Goal: Transaction & Acquisition: Purchase product/service

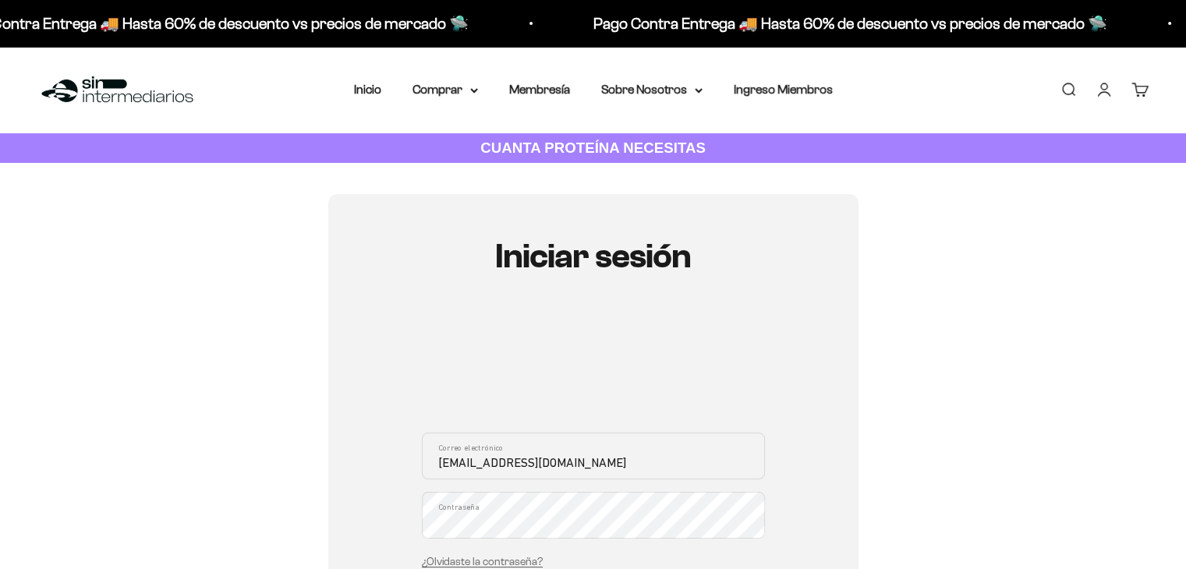
scroll to position [156, 0]
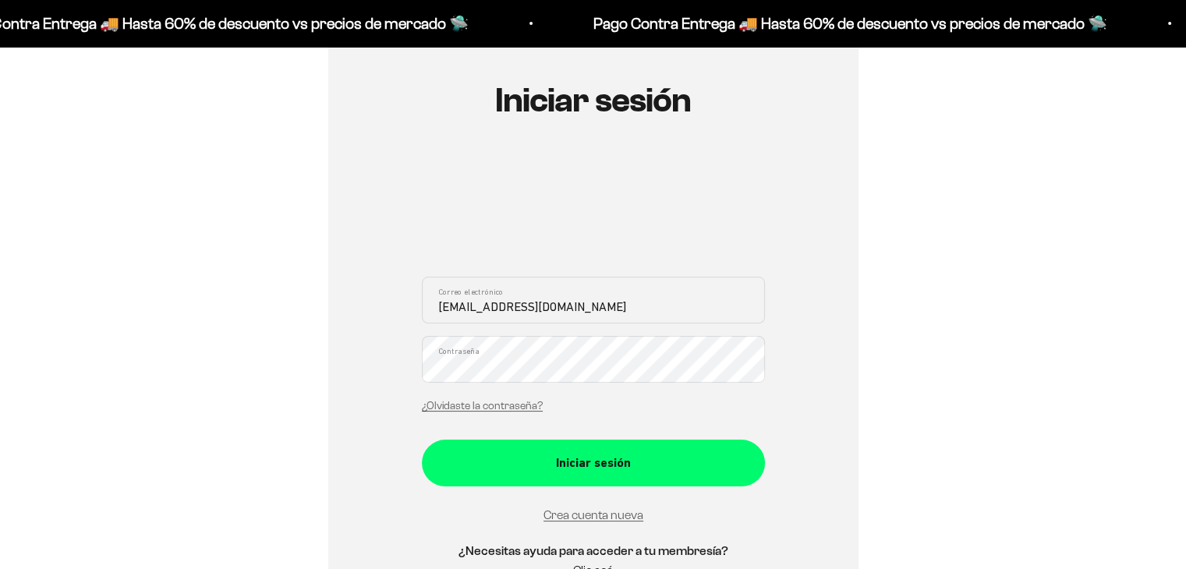
type input "afvasquez@gmail.com"
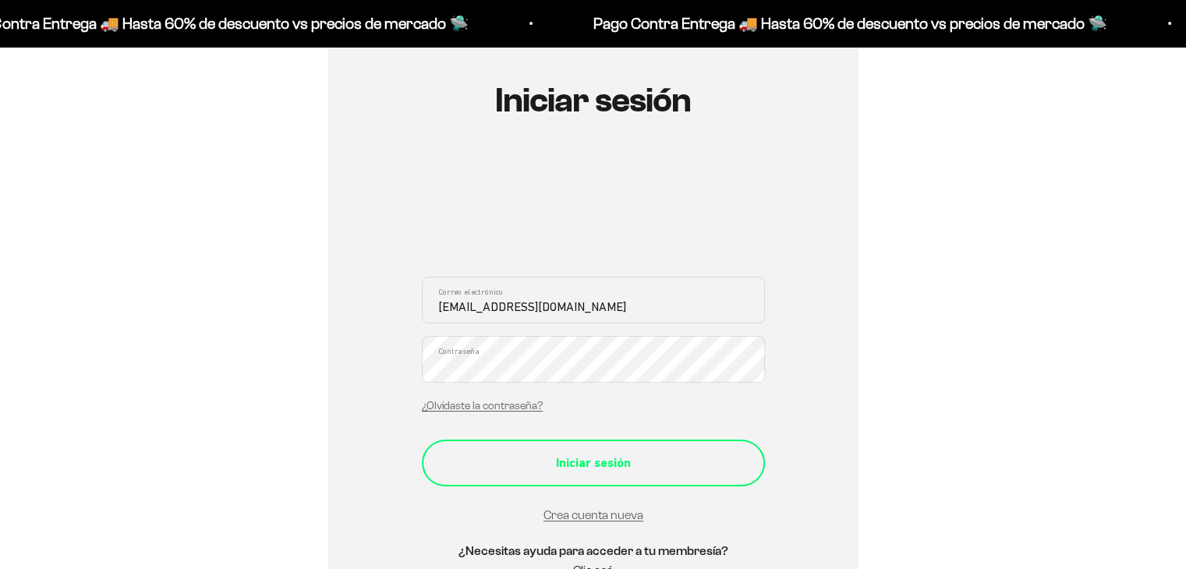
click at [594, 459] on div "Iniciar sesión" at bounding box center [593, 463] width 281 height 20
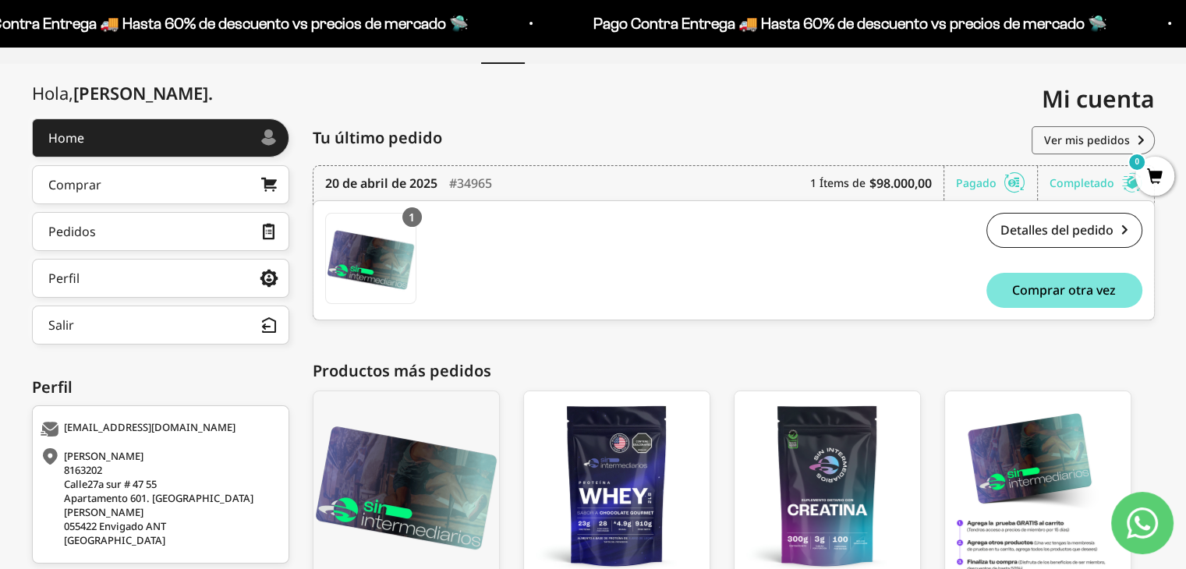
scroll to position [45, 0]
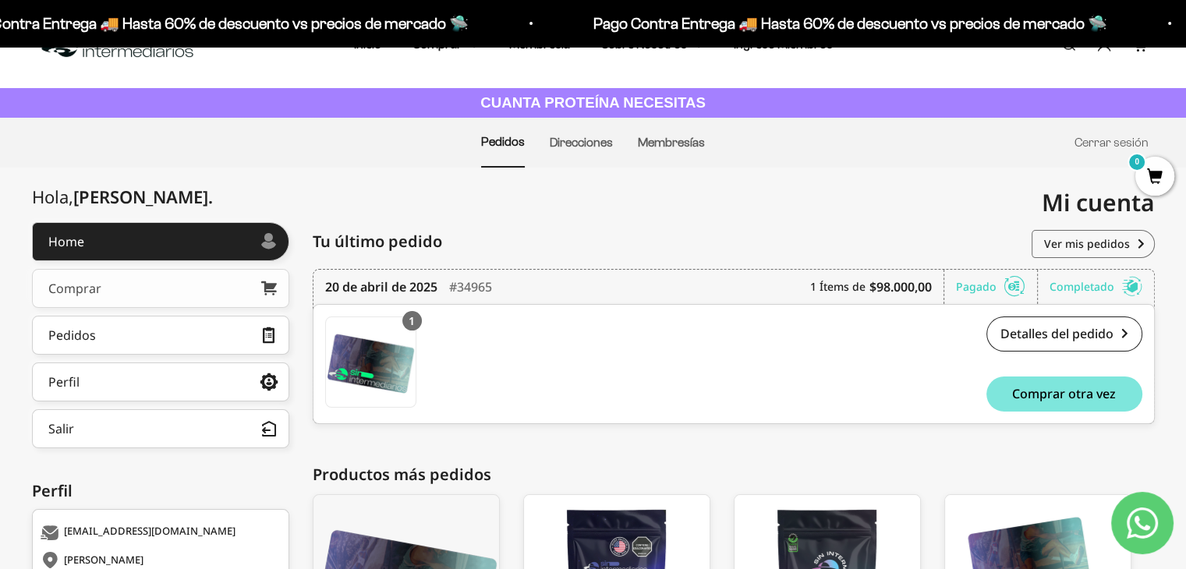
click at [99, 290] on div "Comprar" at bounding box center [74, 288] width 53 height 12
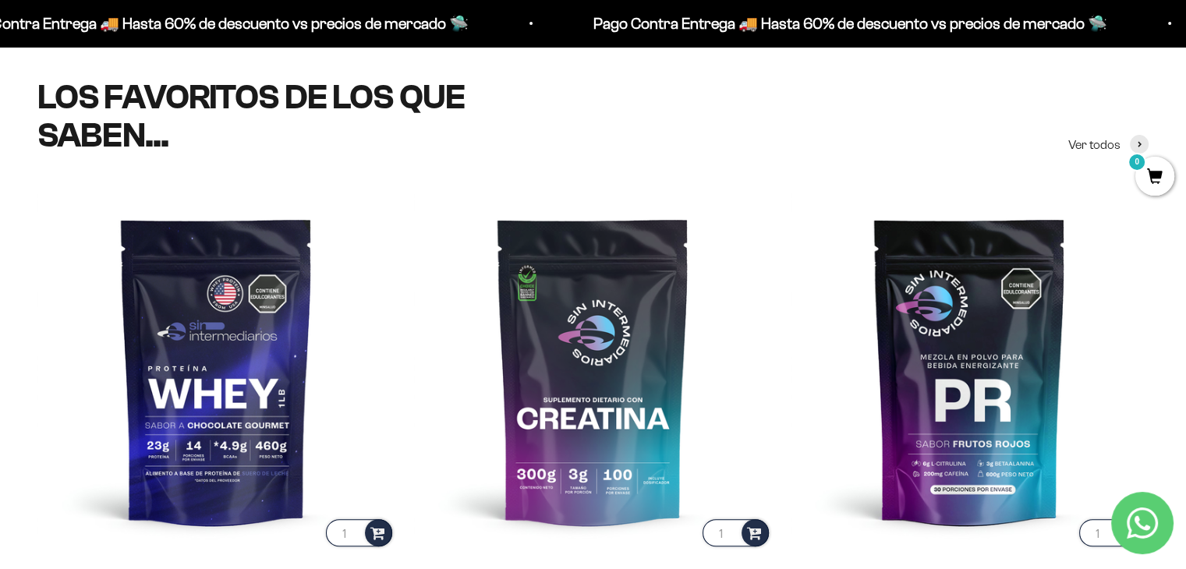
scroll to position [464, 0]
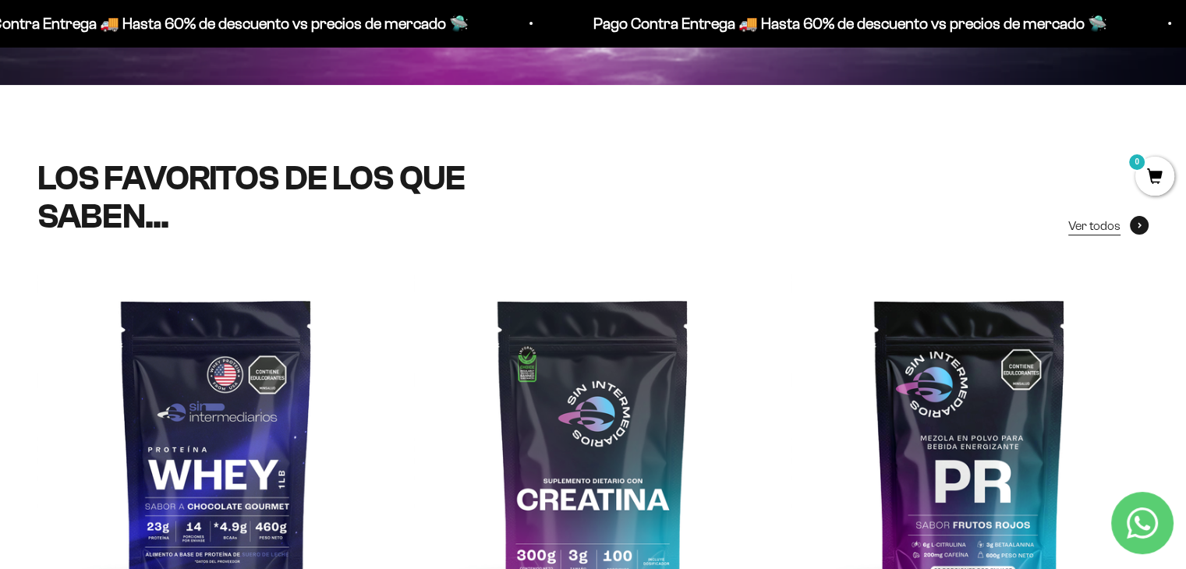
click at [1123, 220] on link "Ver todos" at bounding box center [1109, 226] width 80 height 20
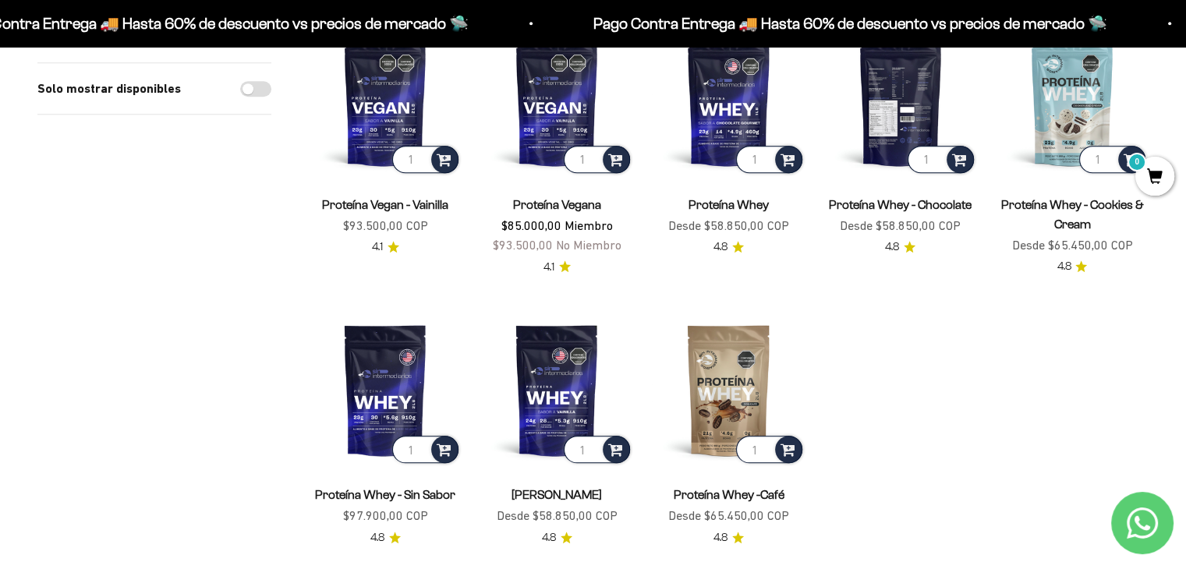
scroll to position [1482, 0]
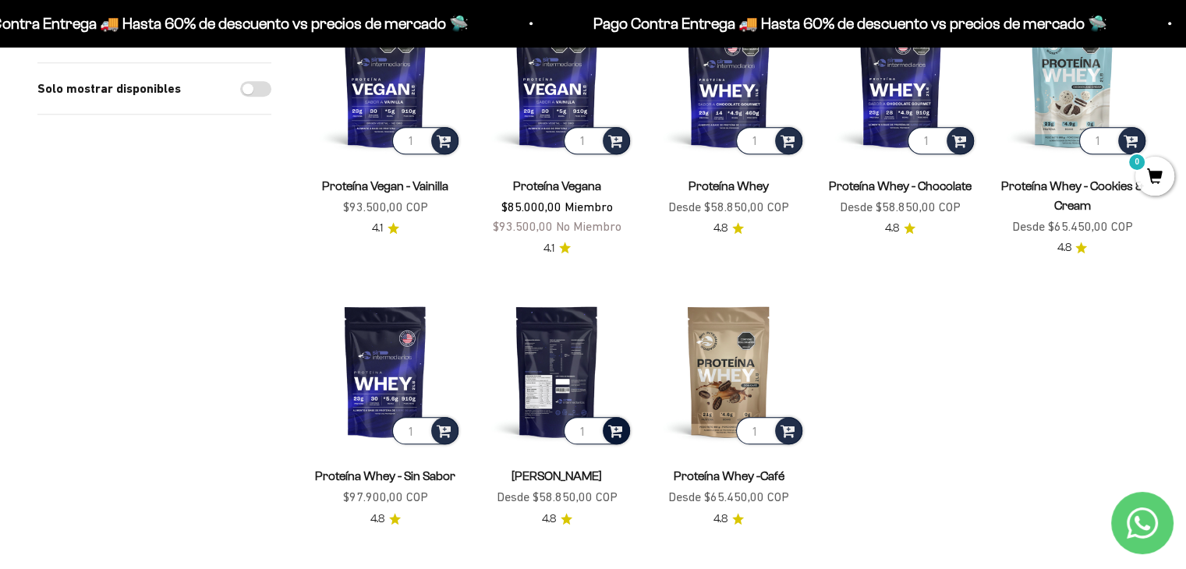
click at [612, 421] on span at bounding box center [615, 430] width 15 height 18
click at [602, 383] on span "Vainilla / 2 libras (910g)" at bounding box center [558, 389] width 94 height 12
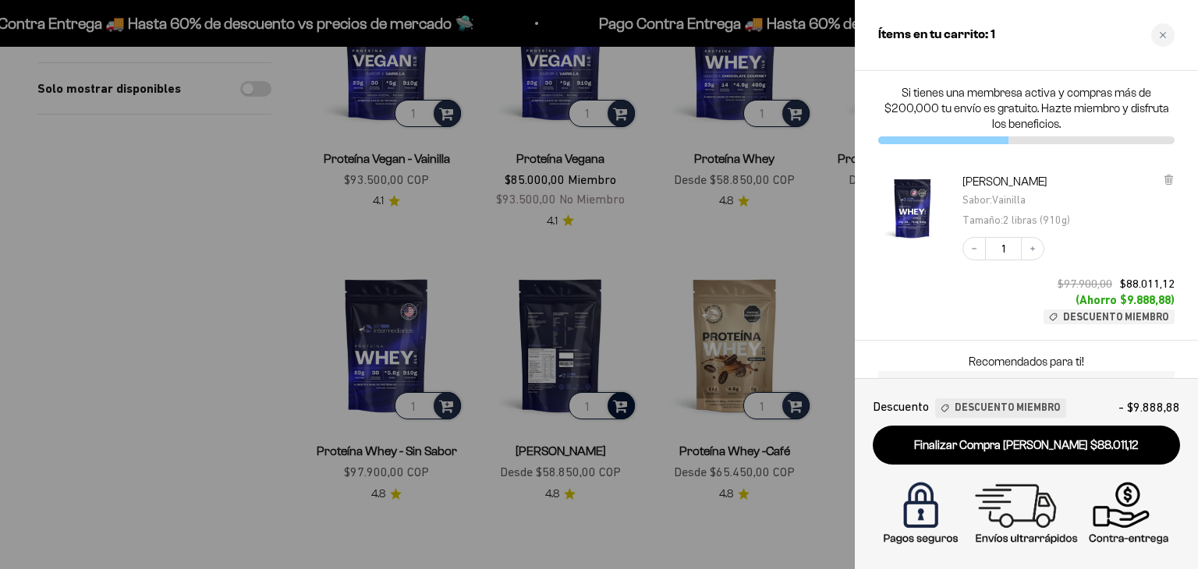
drag, startPoint x: 1098, startPoint y: 320, endPoint x: 1083, endPoint y: 318, distance: 15.7
click at [1091, 319] on span "Descuento Miembro" at bounding box center [1115, 317] width 105 height 12
click at [1164, 39] on div "Close cart" at bounding box center [1162, 34] width 23 height 23
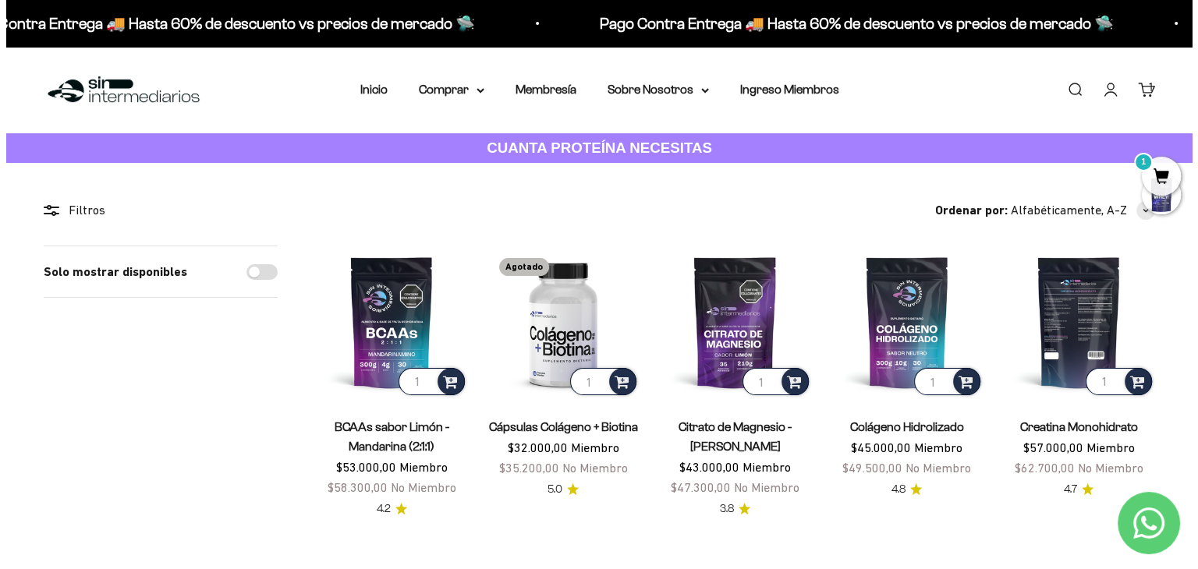
scroll to position [156, 0]
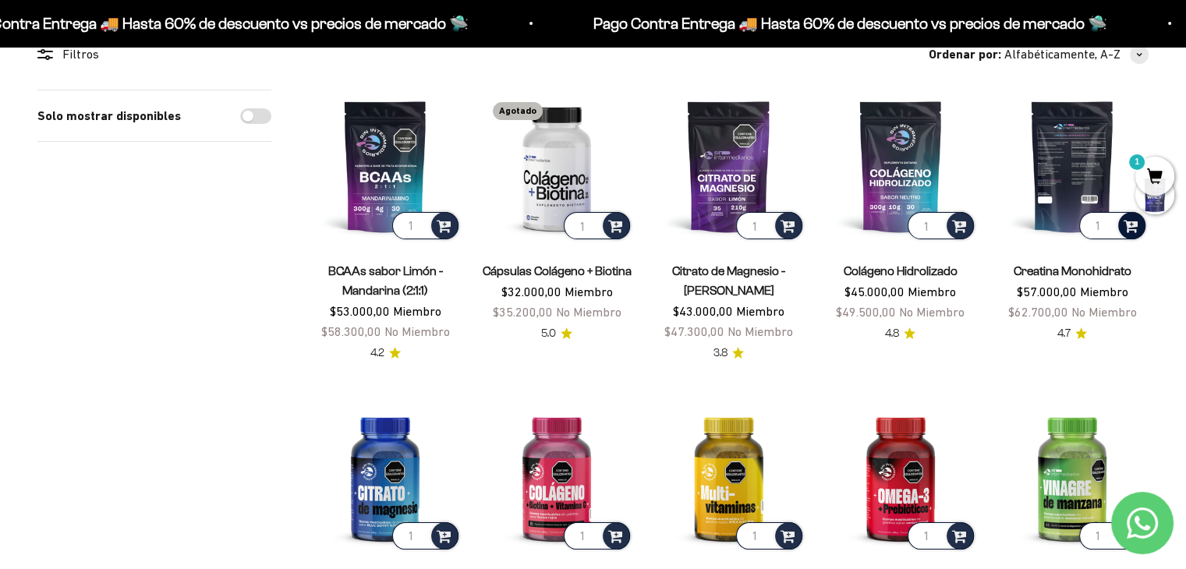
click at [1133, 225] on span at bounding box center [1131, 225] width 15 height 18
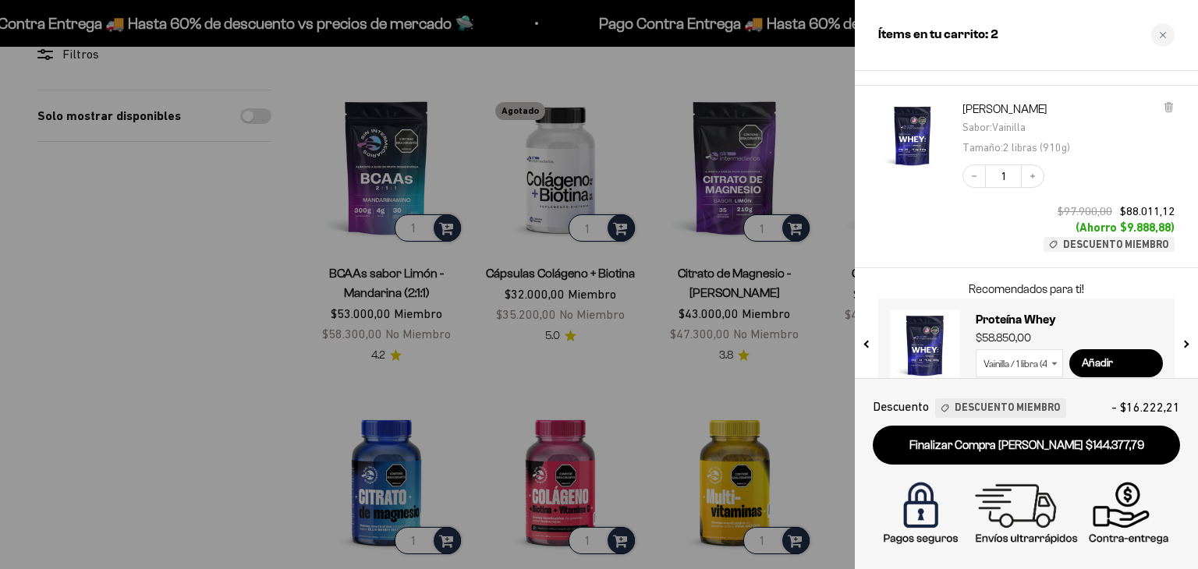
scroll to position [242, 0]
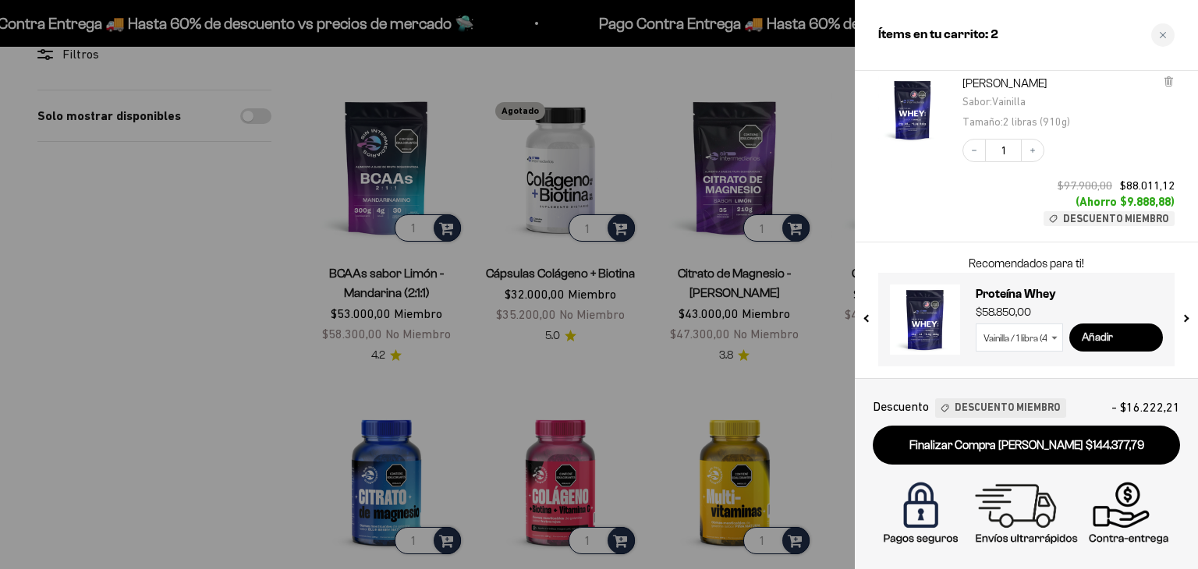
click at [1104, 336] on input "Añadir" at bounding box center [1116, 338] width 94 height 28
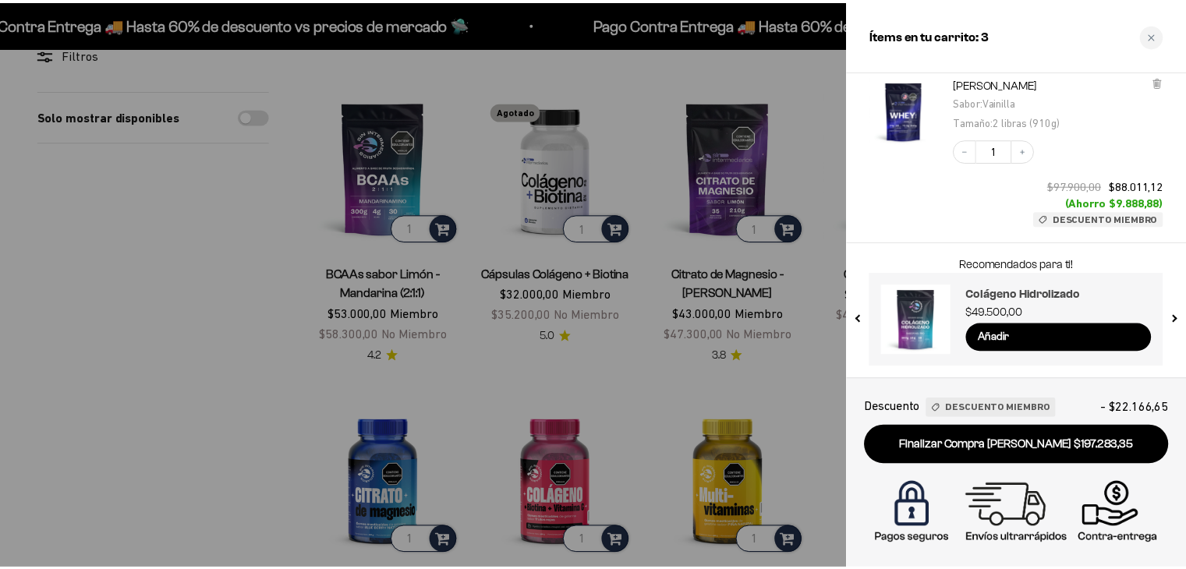
scroll to position [0, 0]
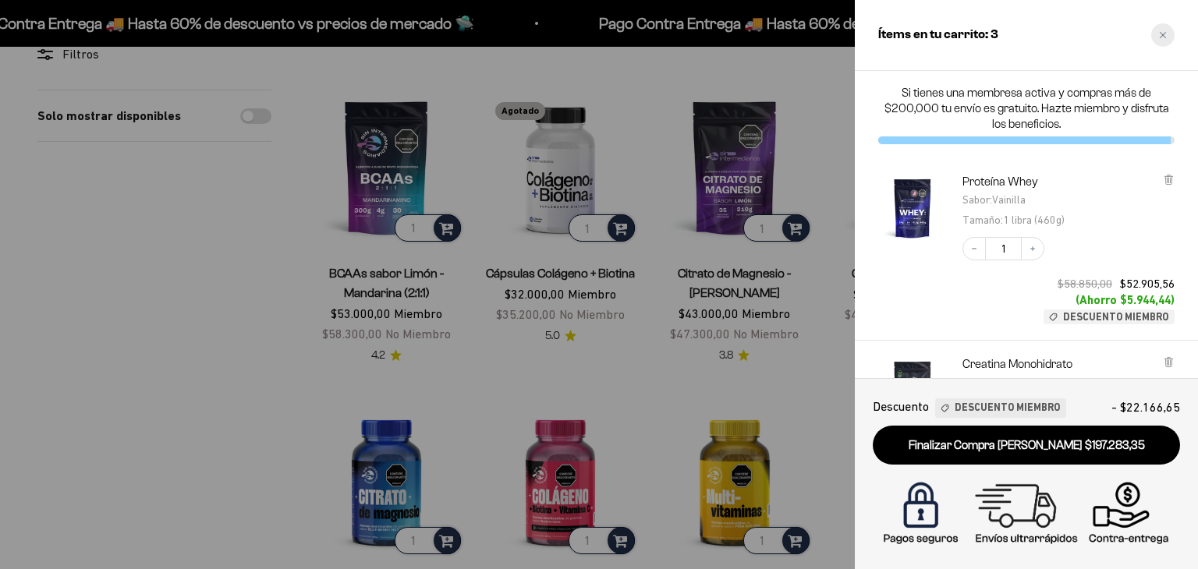
click at [1160, 30] on div "Close cart" at bounding box center [1162, 34] width 23 height 23
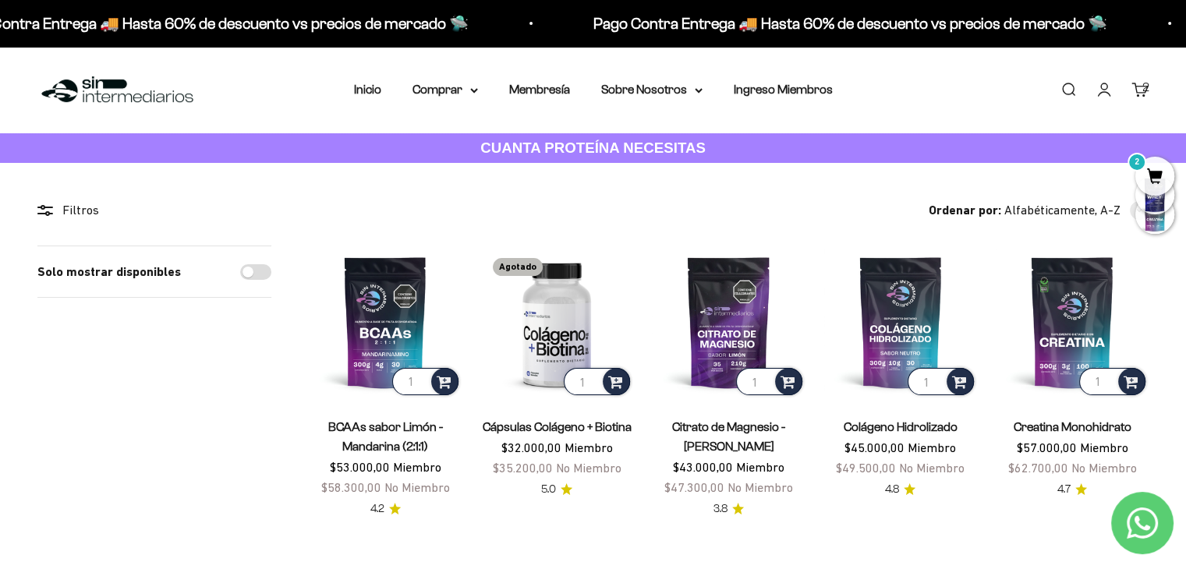
click at [1143, 88] on div "2" at bounding box center [1146, 87] width 7 height 20
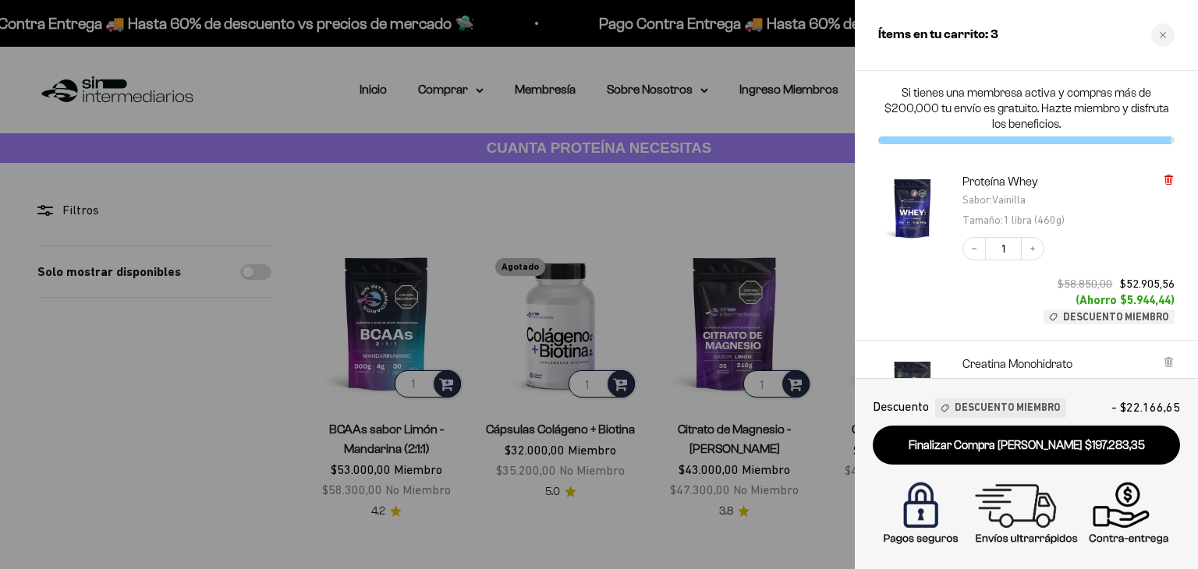
click at [1169, 182] on icon at bounding box center [1168, 179] width 3 height 8
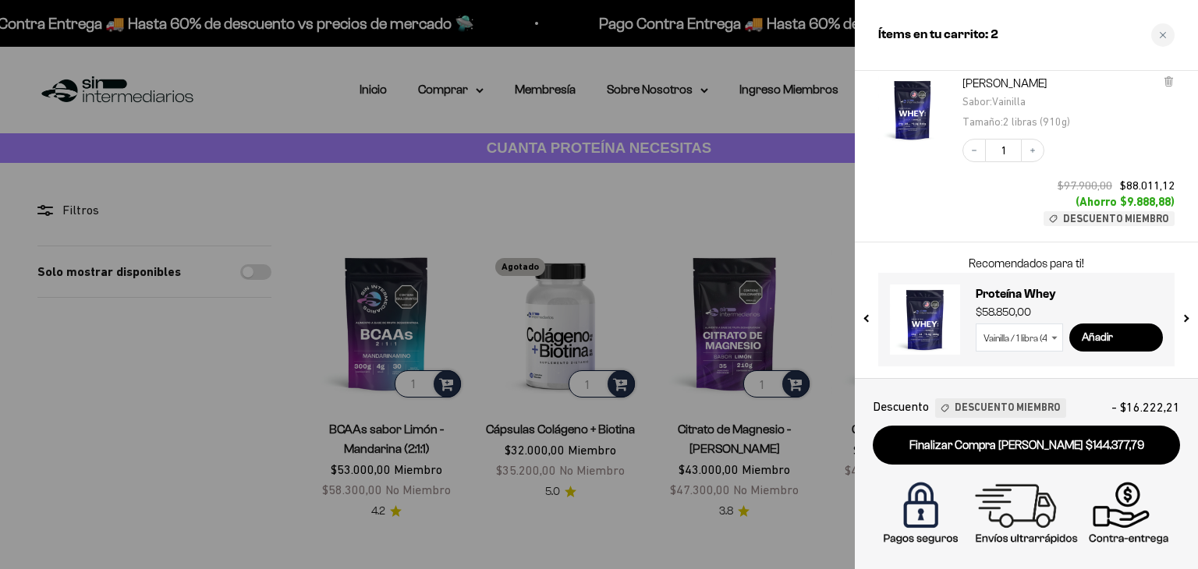
scroll to position [242, 0]
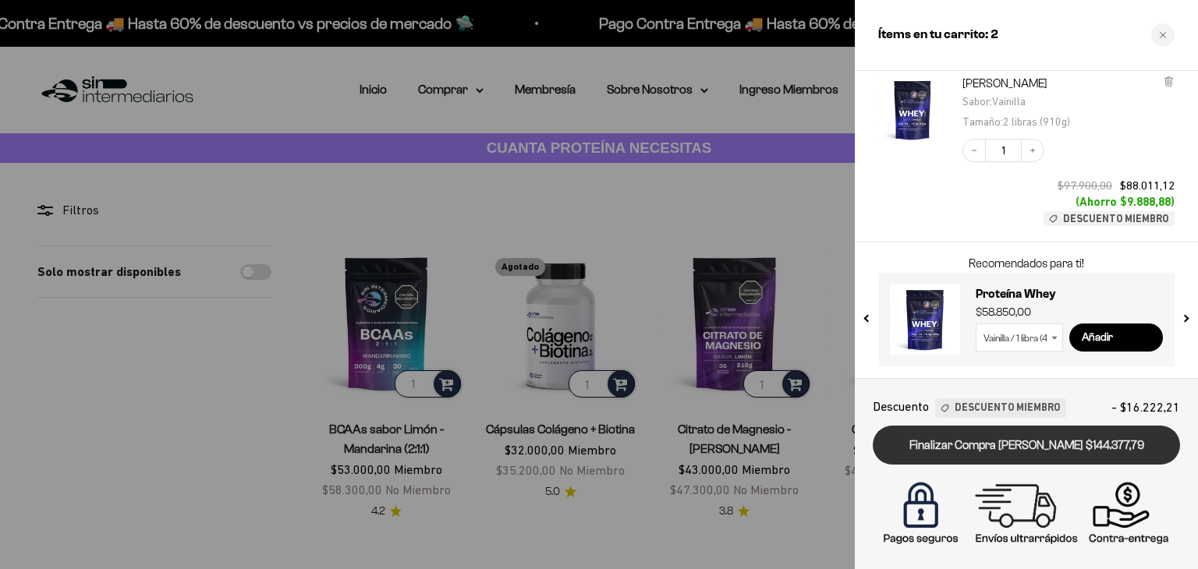
click at [995, 447] on link "Finalizar Compra Segura $144.377,79" at bounding box center [1026, 446] width 307 height 40
